Goal: Information Seeking & Learning: Learn about a topic

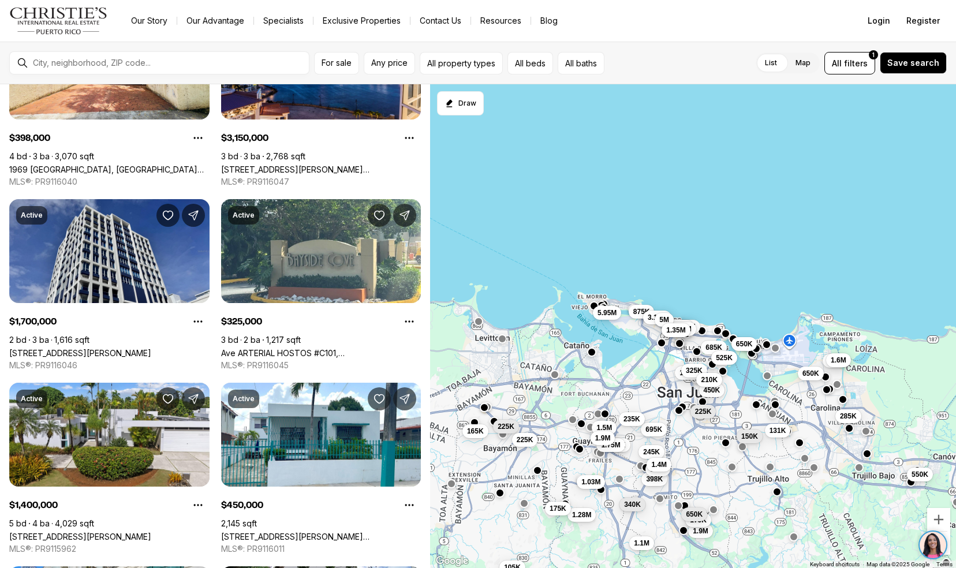
scroll to position [851, 0]
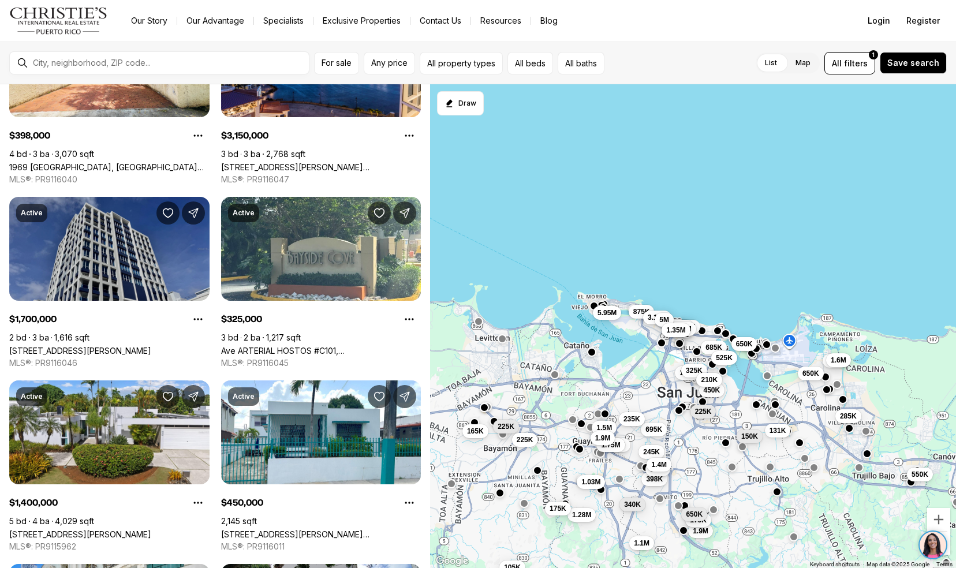
click at [29, 346] on link "[STREET_ADDRESS][PERSON_NAME]" at bounding box center [80, 351] width 142 height 10
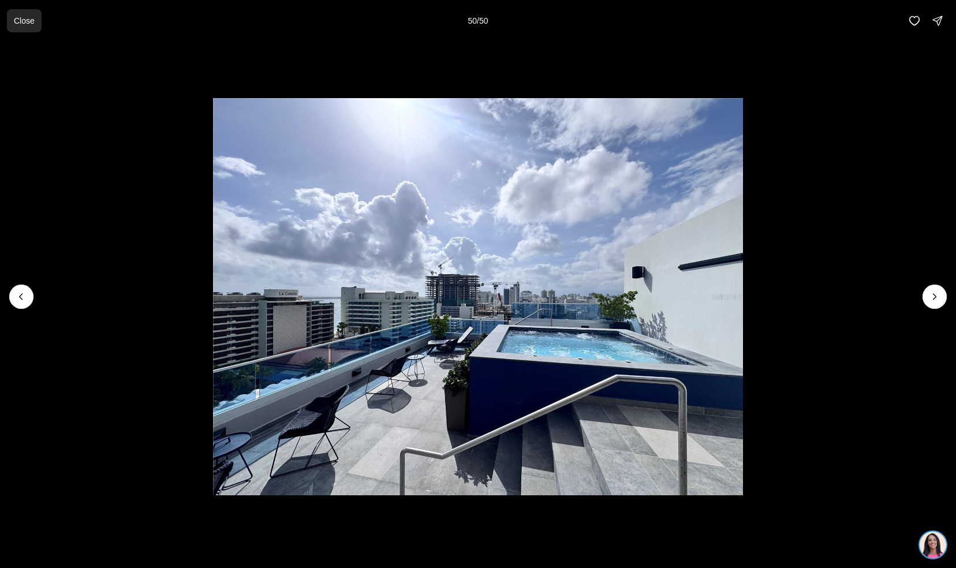
click at [31, 18] on p "Close" at bounding box center [24, 20] width 21 height 9
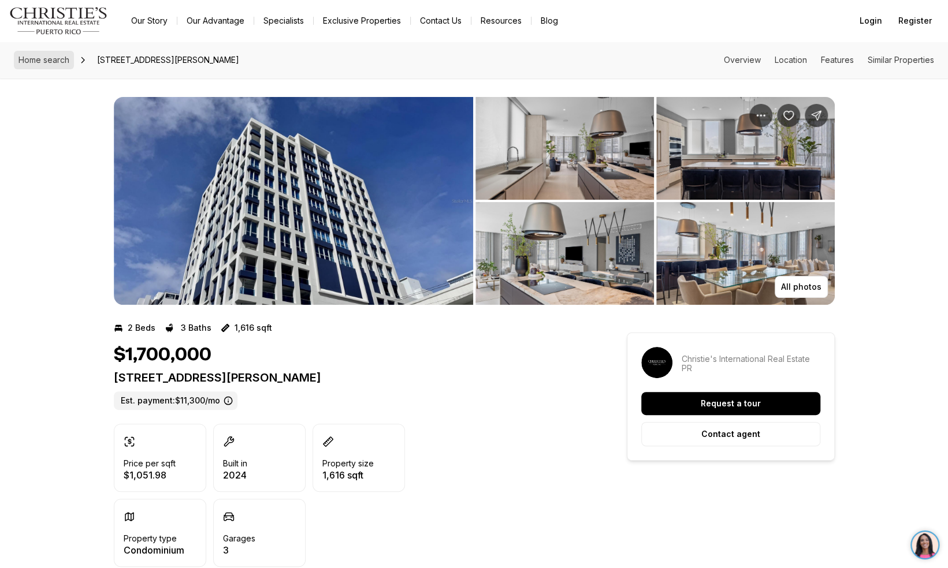
click at [61, 61] on span "Home search" at bounding box center [43, 60] width 51 height 10
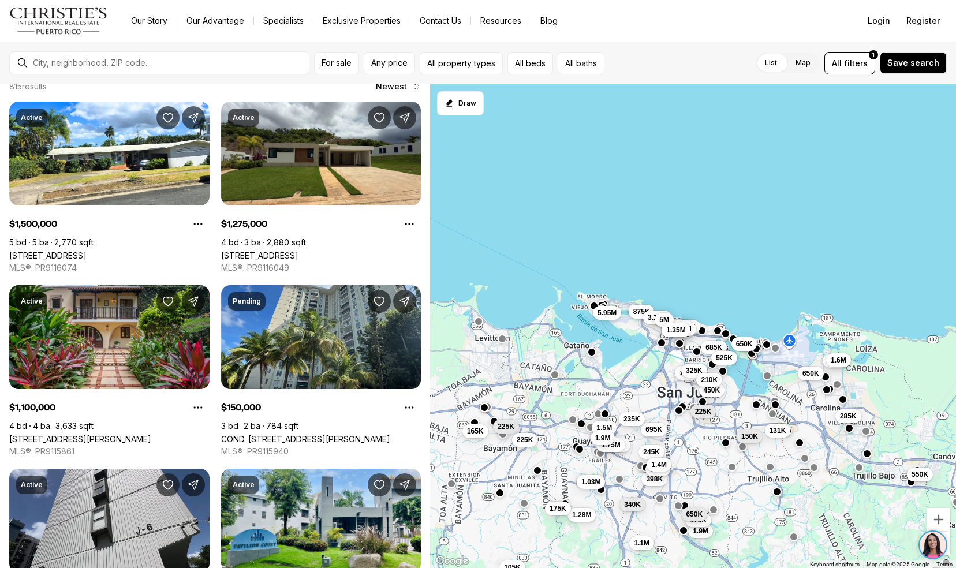
scroll to position [31, 0]
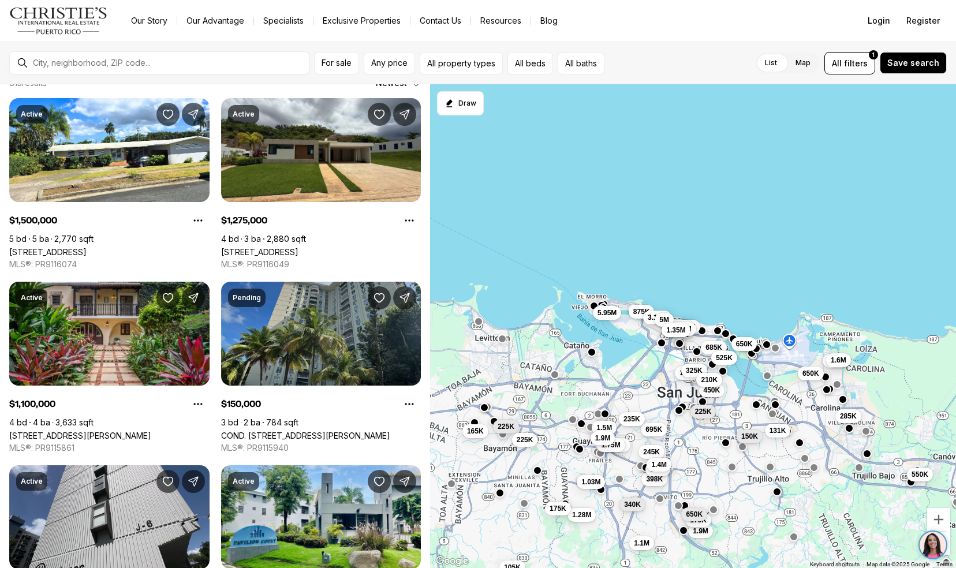
click at [245, 431] on link "COND. [STREET_ADDRESS][PERSON_NAME]" at bounding box center [305, 436] width 169 height 10
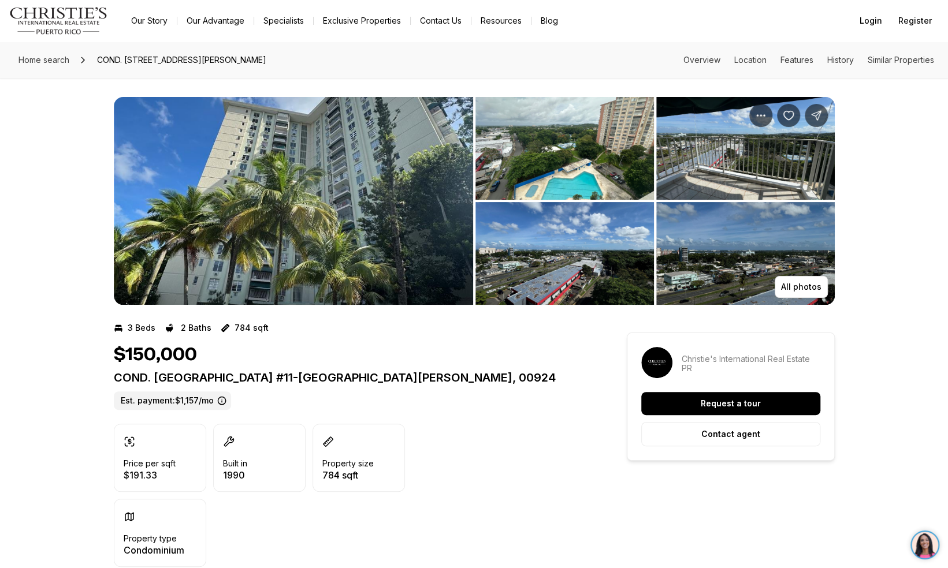
click at [228, 215] on img "View image gallery" at bounding box center [293, 201] width 359 height 208
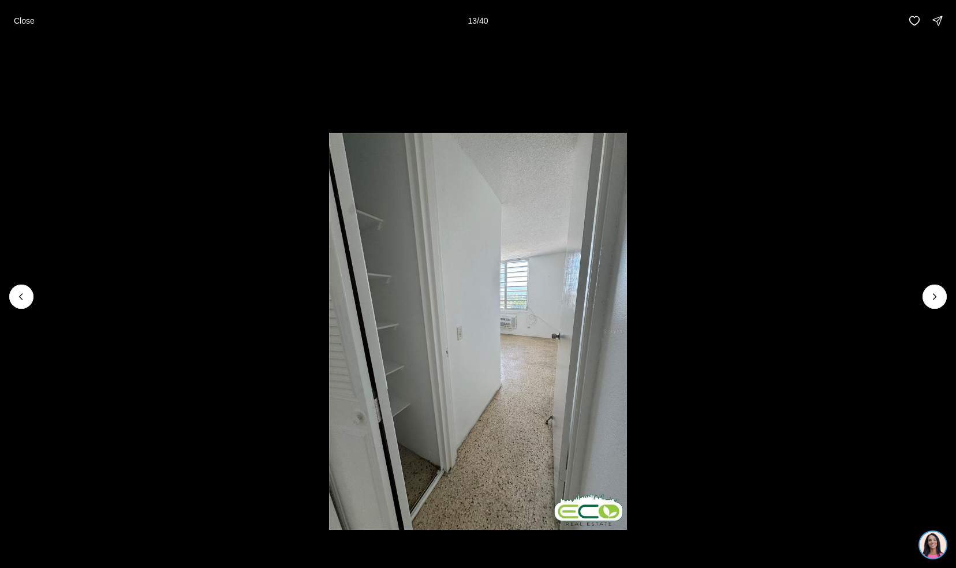
click at [116, 103] on li "13 of 40" at bounding box center [478, 297] width 956 height 510
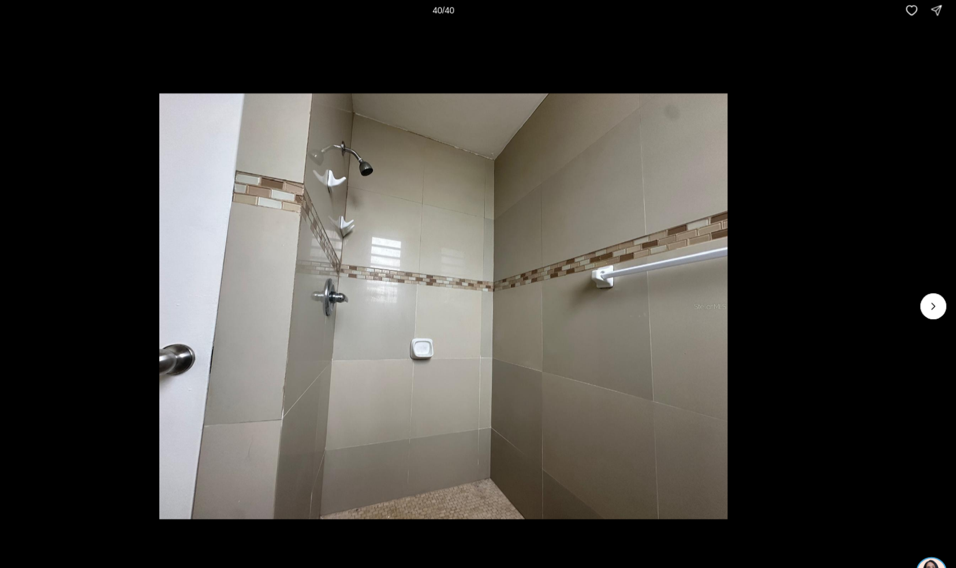
click at [122, 44] on li "40 of 40" at bounding box center [478, 297] width 956 height 510
click at [129, 273] on li "40 of 40" at bounding box center [478, 297] width 956 height 510
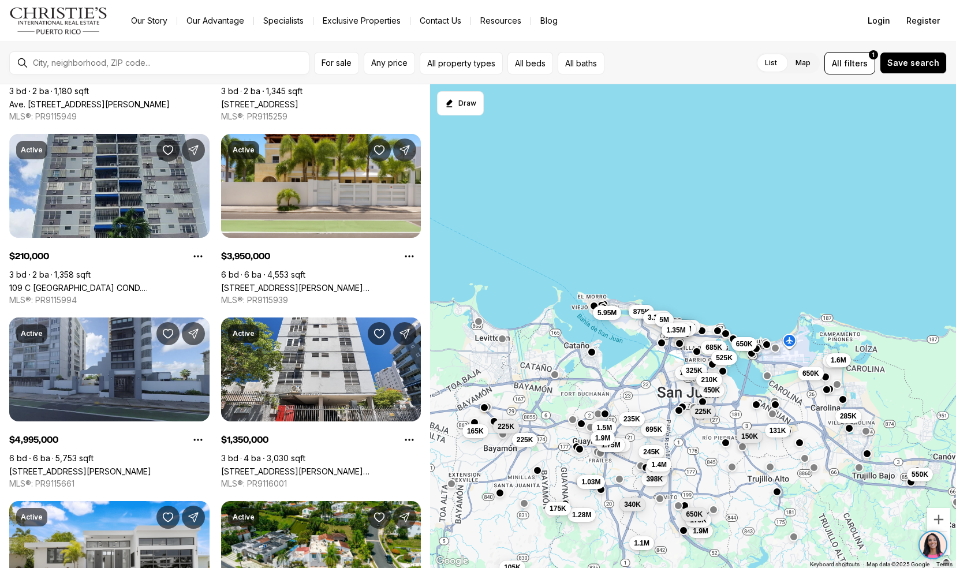
scroll to position [2064, 0]
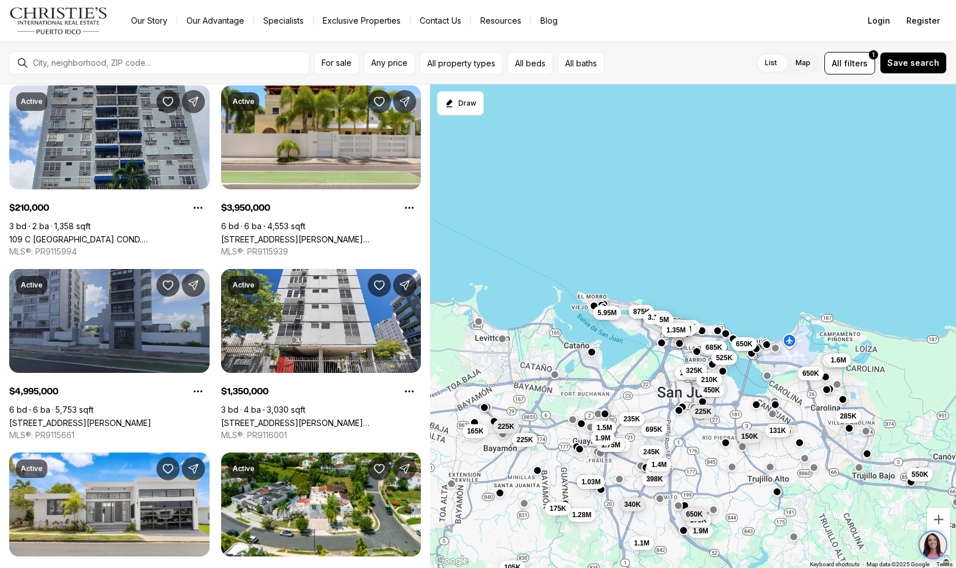
click at [35, 418] on link "[STREET_ADDRESS][PERSON_NAME]" at bounding box center [80, 423] width 142 height 10
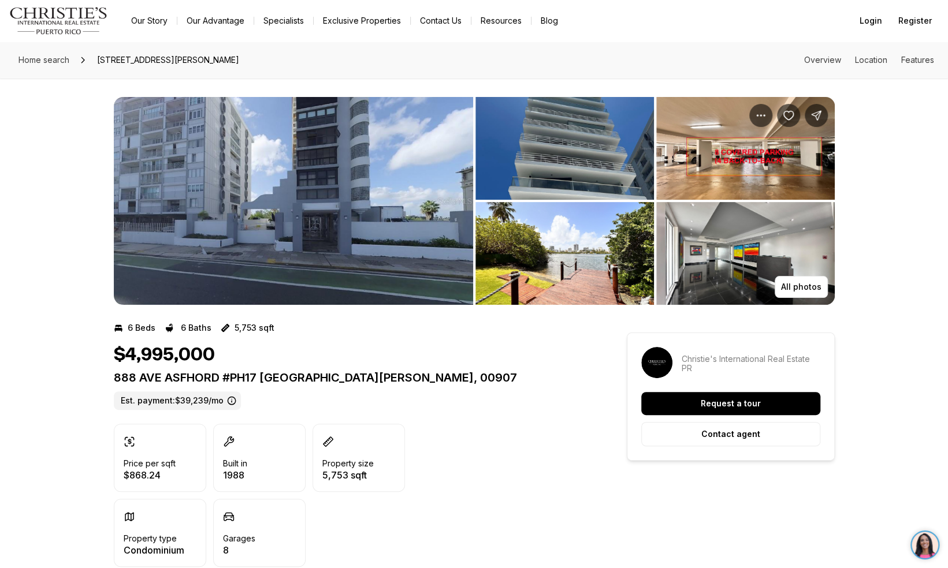
click at [193, 249] on img "View image gallery" at bounding box center [293, 201] width 359 height 208
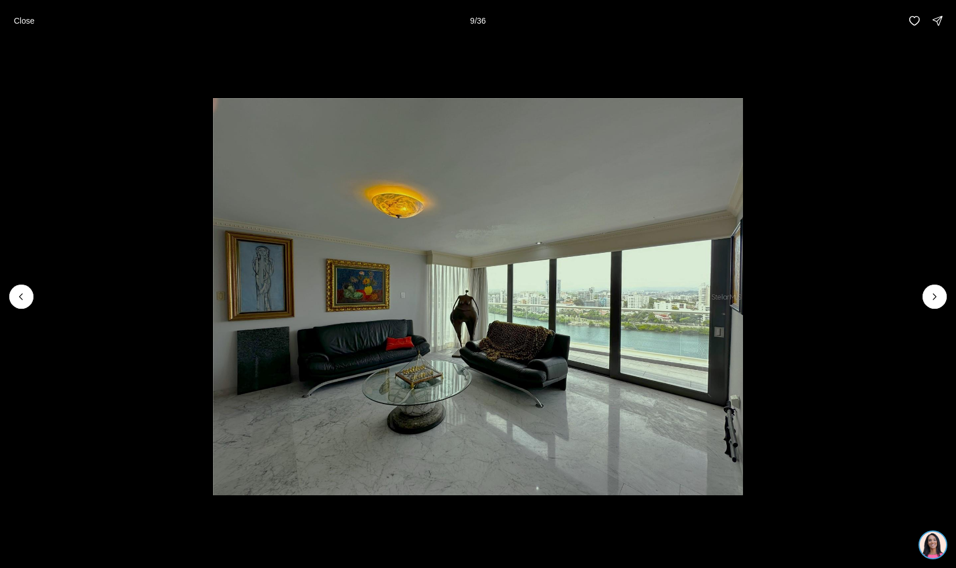
click at [29, 309] on li "9 of 36" at bounding box center [478, 297] width 956 height 510
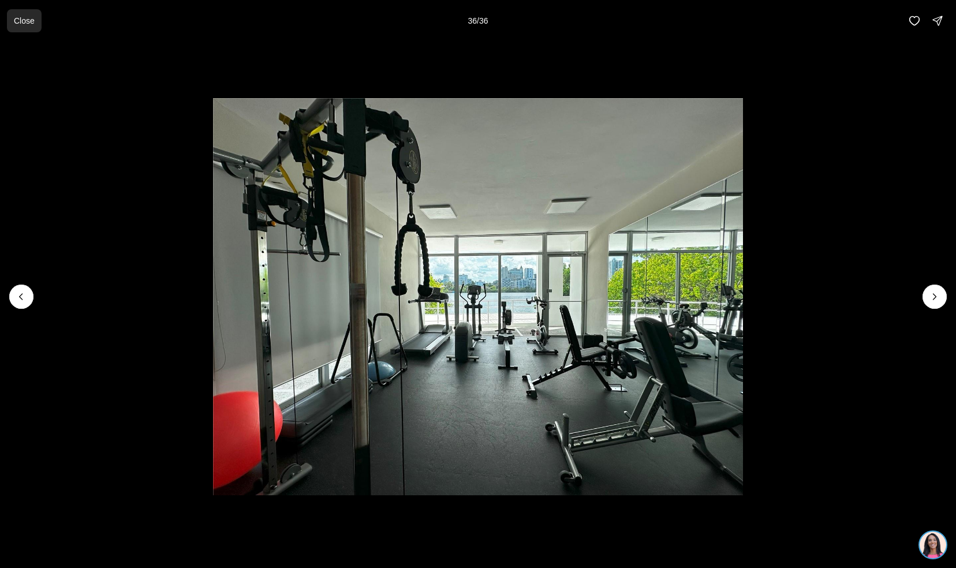
click at [30, 29] on button "Close" at bounding box center [24, 20] width 35 height 23
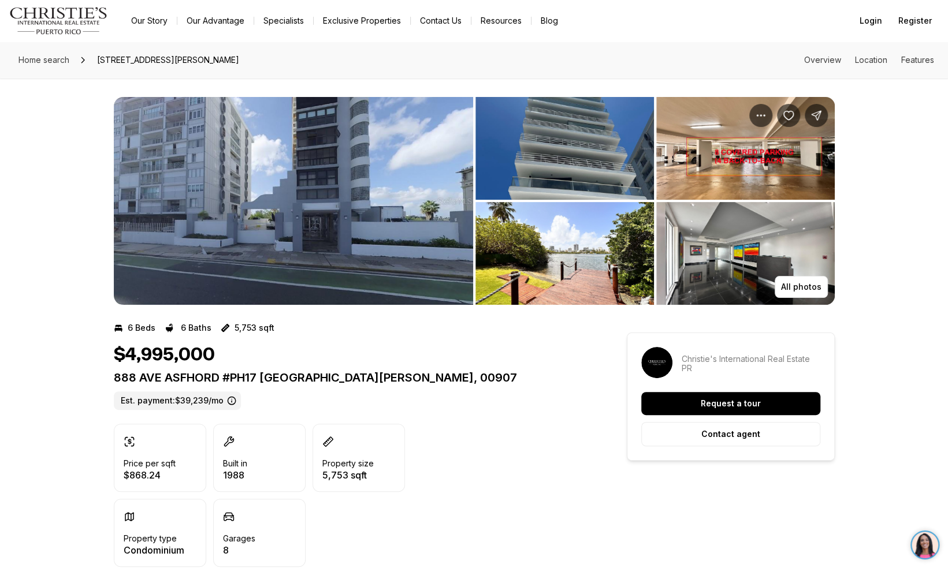
click at [137, 231] on img "View image gallery" at bounding box center [293, 201] width 359 height 208
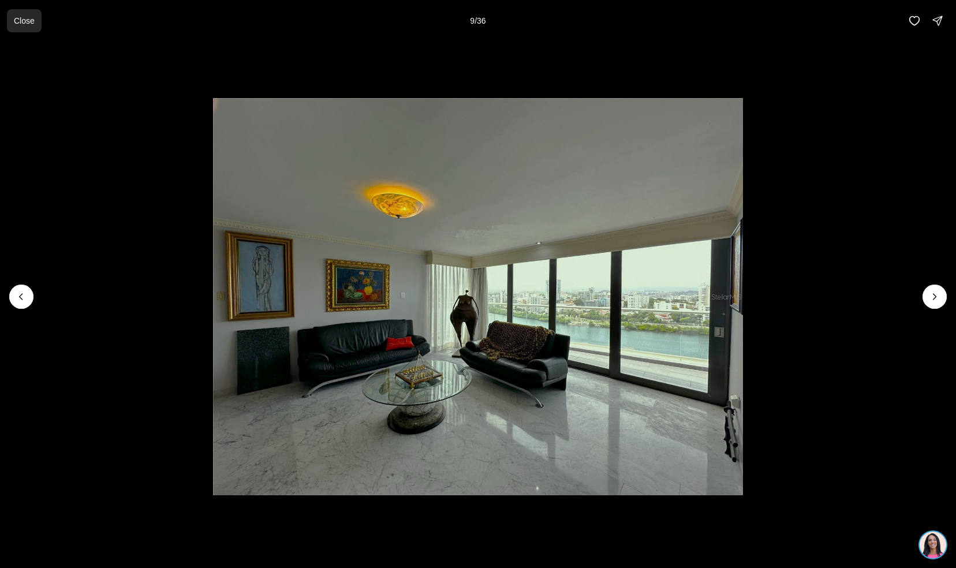
click at [36, 18] on button "Close" at bounding box center [24, 20] width 35 height 23
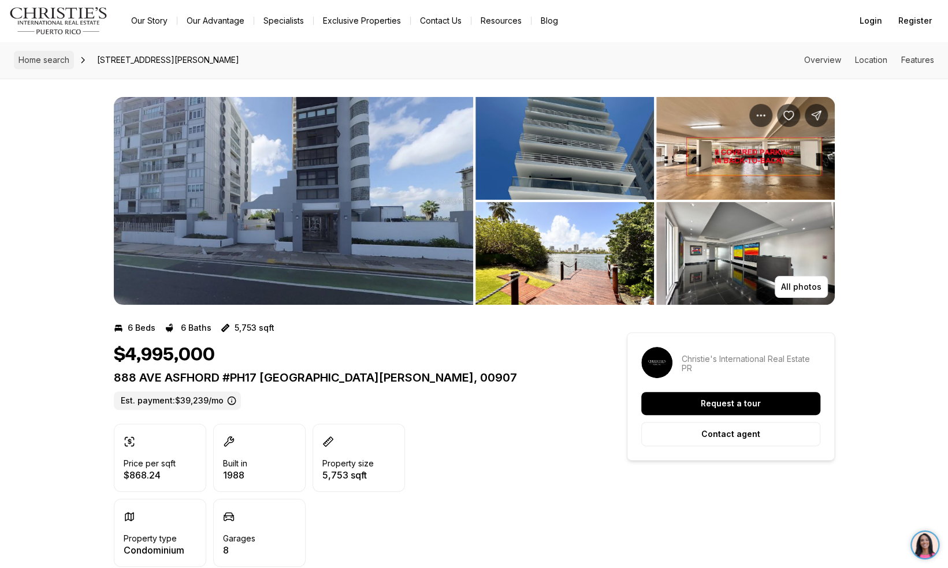
click at [40, 62] on span "Home search" at bounding box center [43, 60] width 51 height 10
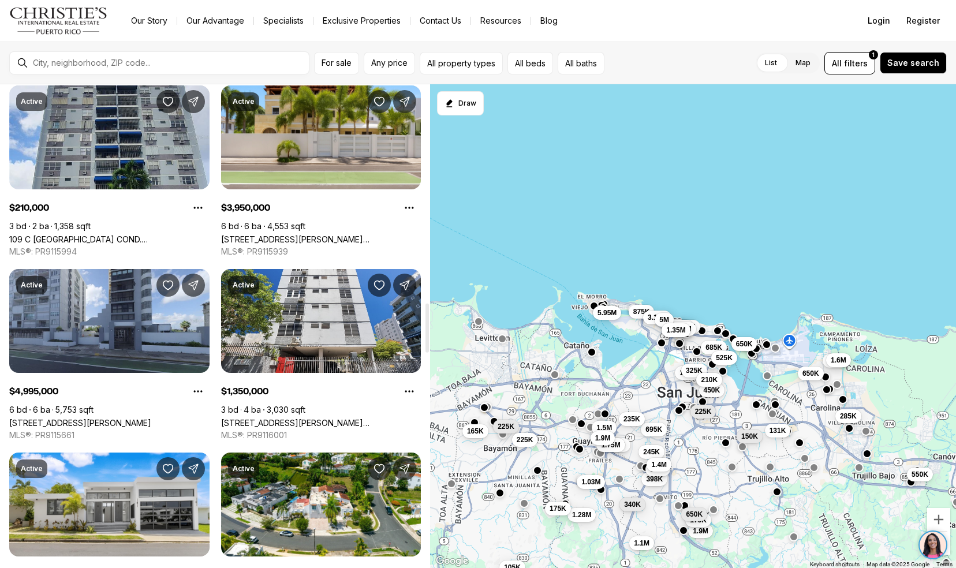
scroll to position [2162, 0]
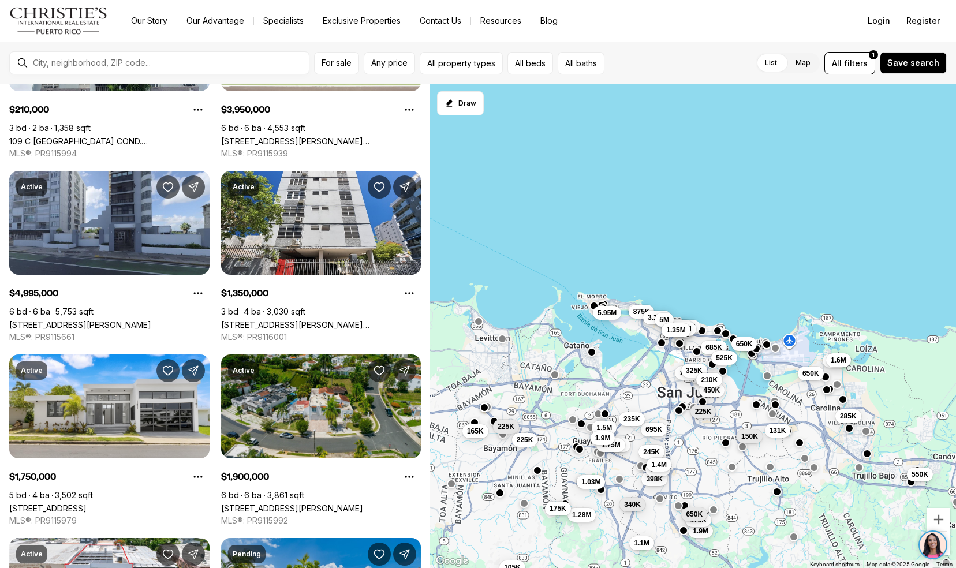
click at [251, 504] on link "222 CALLE TURPIAL, SAN JUAN PR, 00926" at bounding box center [292, 509] width 142 height 10
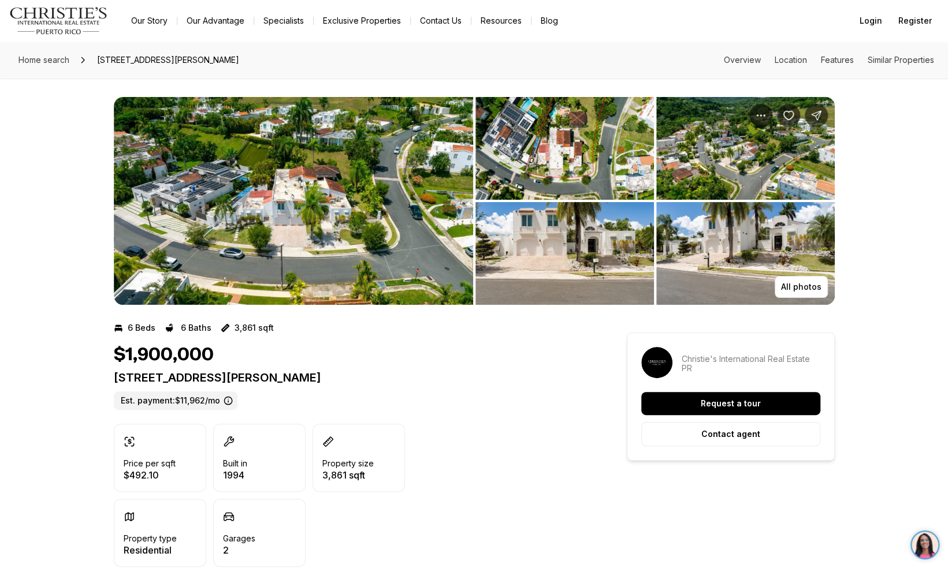
click at [182, 201] on img "View image gallery" at bounding box center [293, 201] width 359 height 208
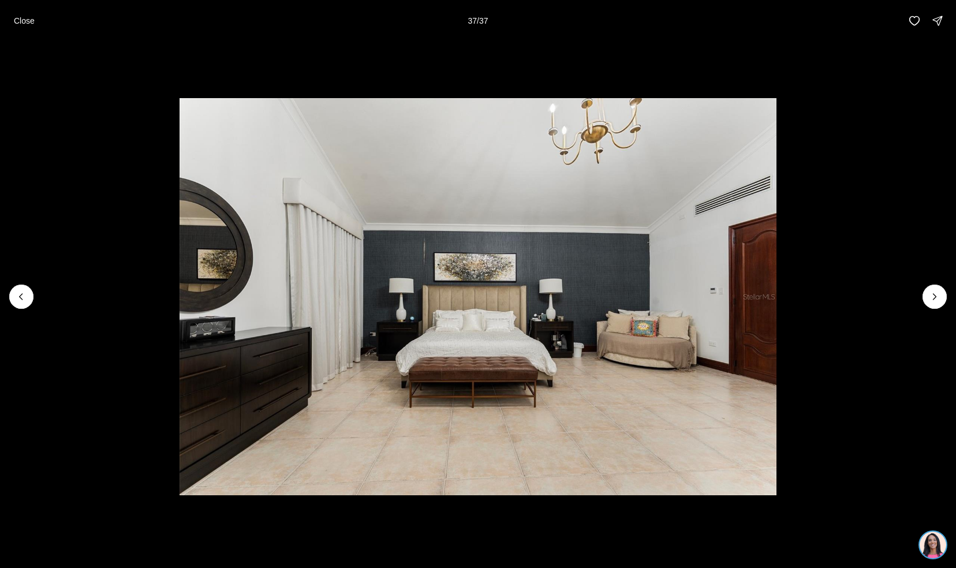
click at [18, 32] on div "Close 37 / 37" at bounding box center [478, 21] width 956 height 42
click at [20, 28] on button "Close" at bounding box center [24, 20] width 35 height 23
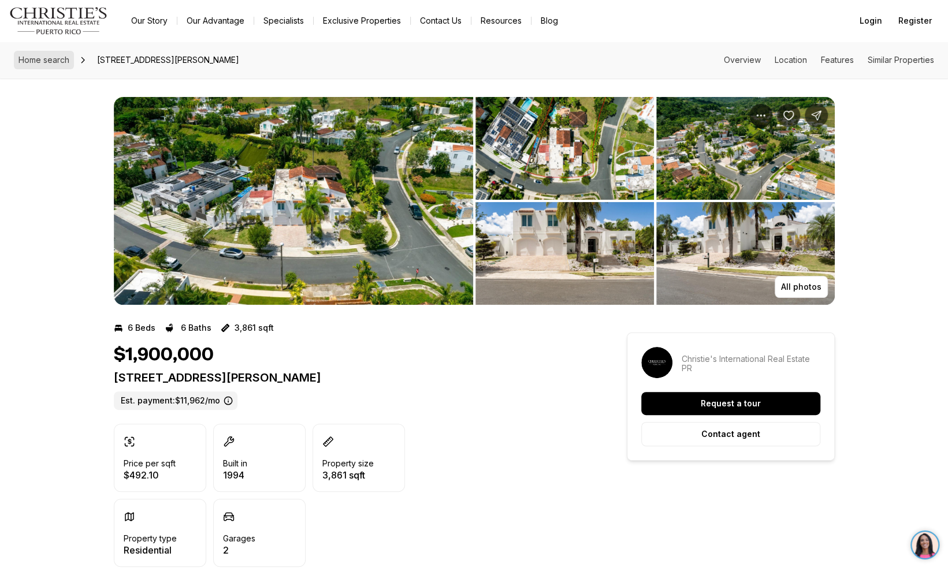
click at [40, 61] on span "Home search" at bounding box center [43, 60] width 51 height 10
